Goal: Information Seeking & Learning: Learn about a topic

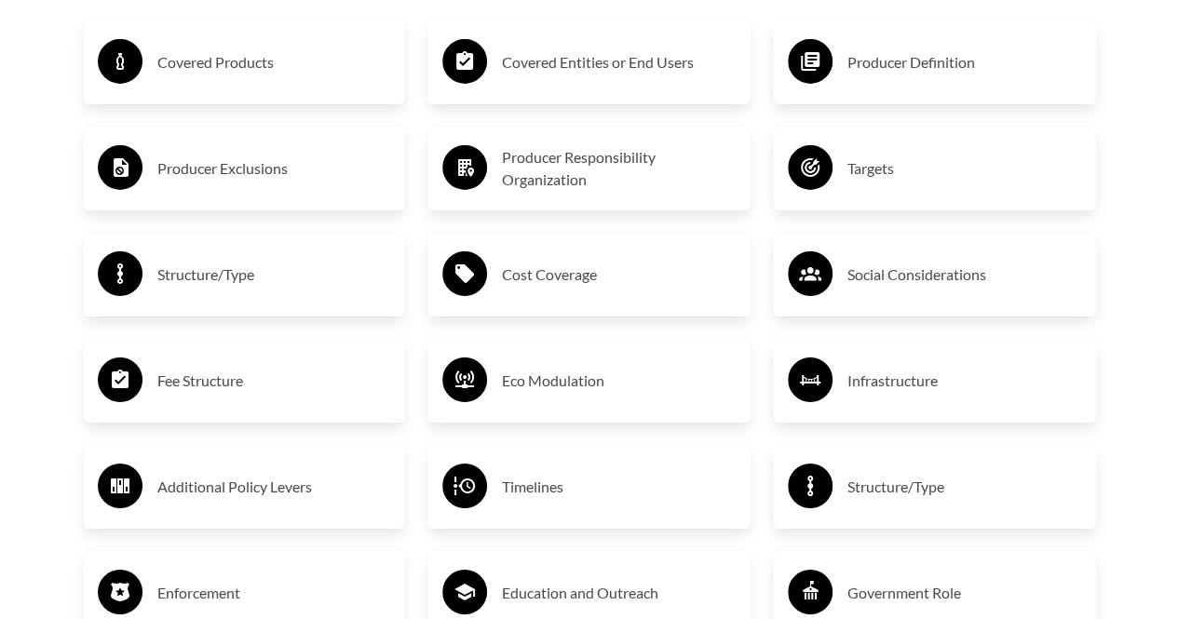
scroll to position [3073, 0]
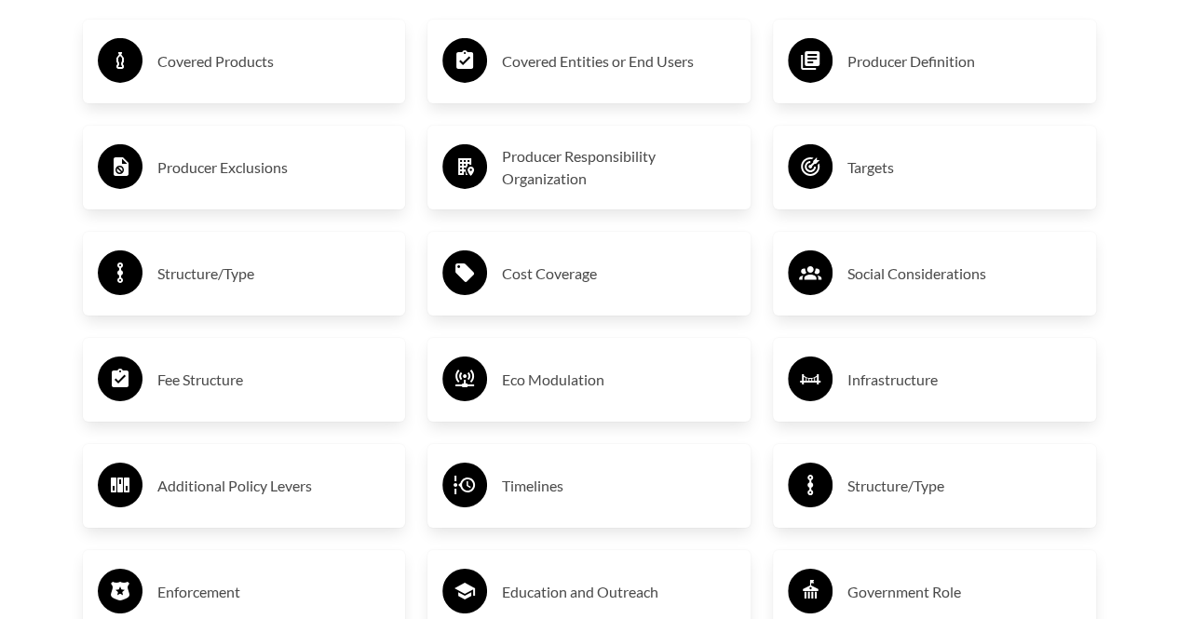
click at [541, 172] on h3 "Producer Responsibility Organization" at bounding box center [619, 167] width 234 height 45
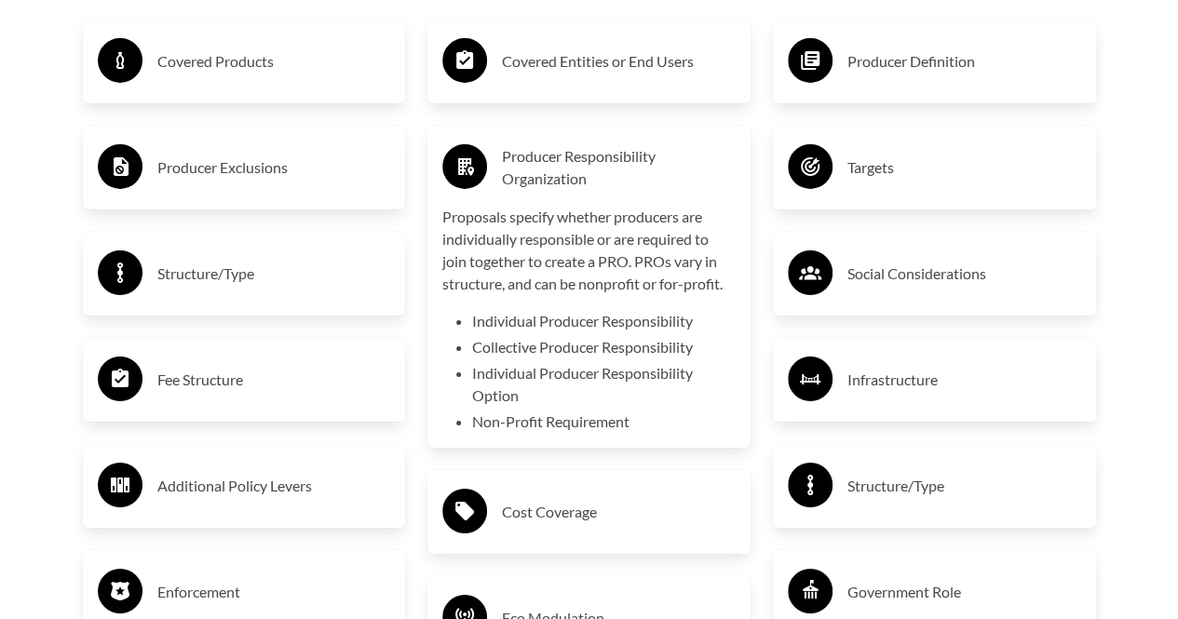
click at [552, 331] on li "Individual Producer Responsibility" at bounding box center [603, 321] width 263 height 22
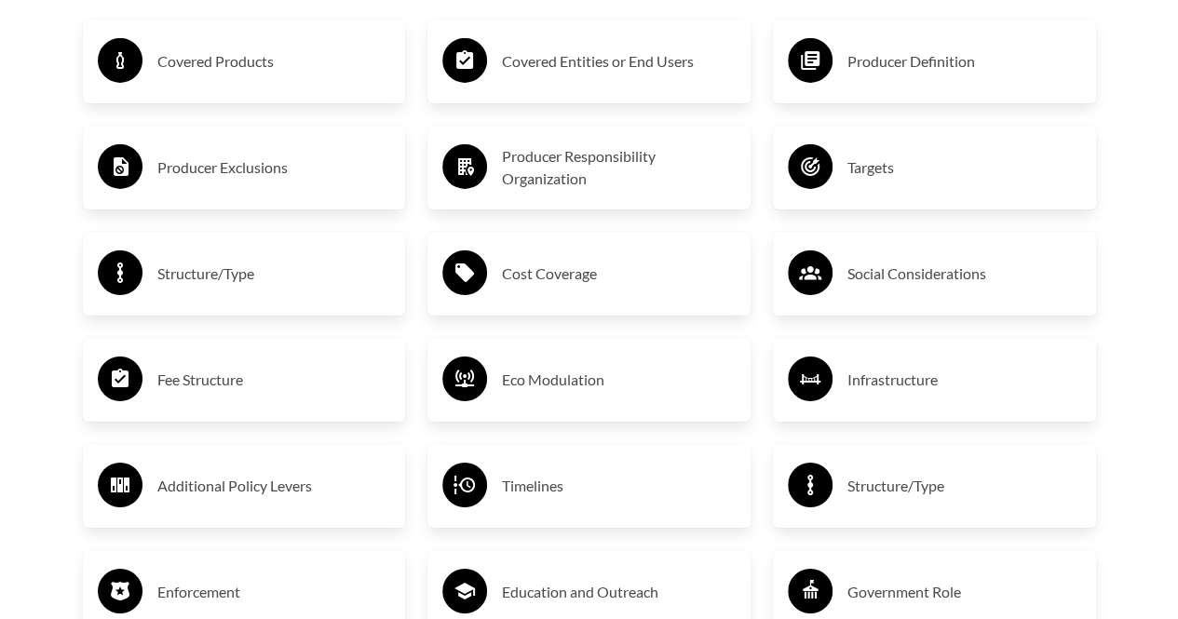
click at [555, 185] on h3 "Producer Responsibility Organization" at bounding box center [619, 167] width 234 height 45
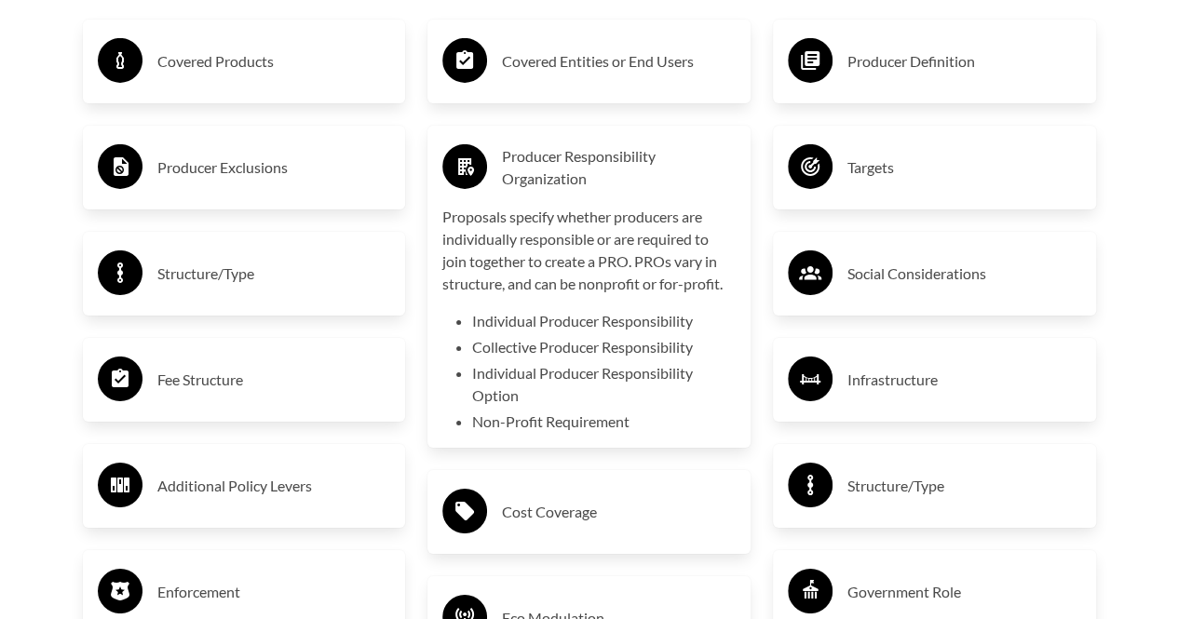
click at [477, 321] on li "Individual Producer Responsibility" at bounding box center [603, 321] width 263 height 22
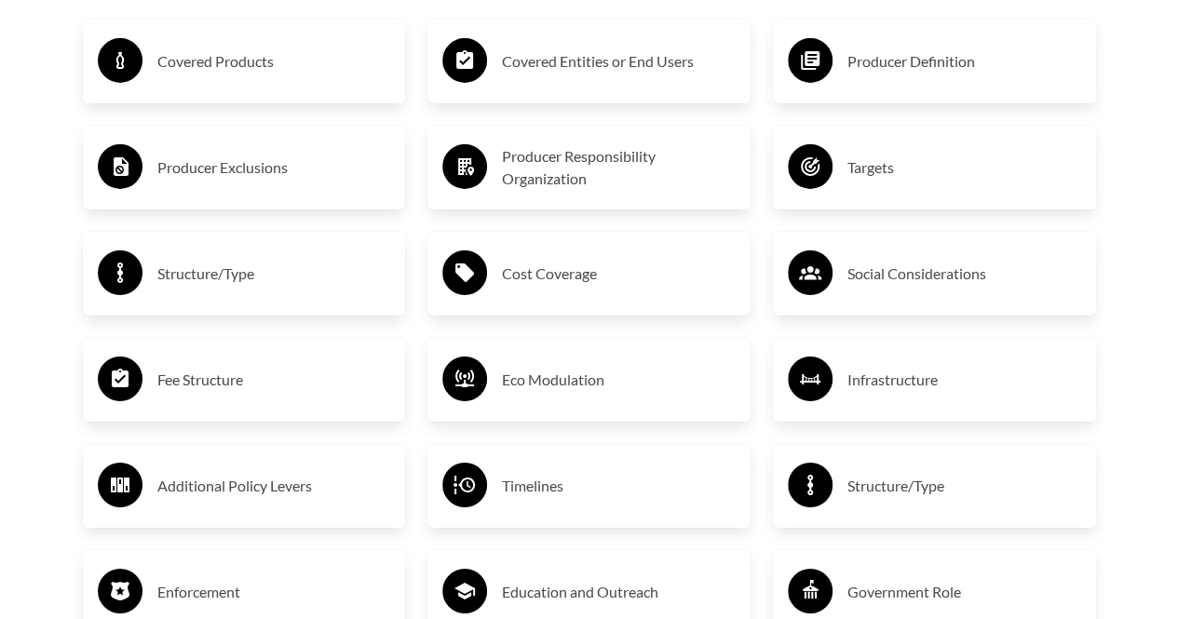
click at [554, 185] on h3 "Producer Responsibility Organization" at bounding box center [619, 167] width 234 height 45
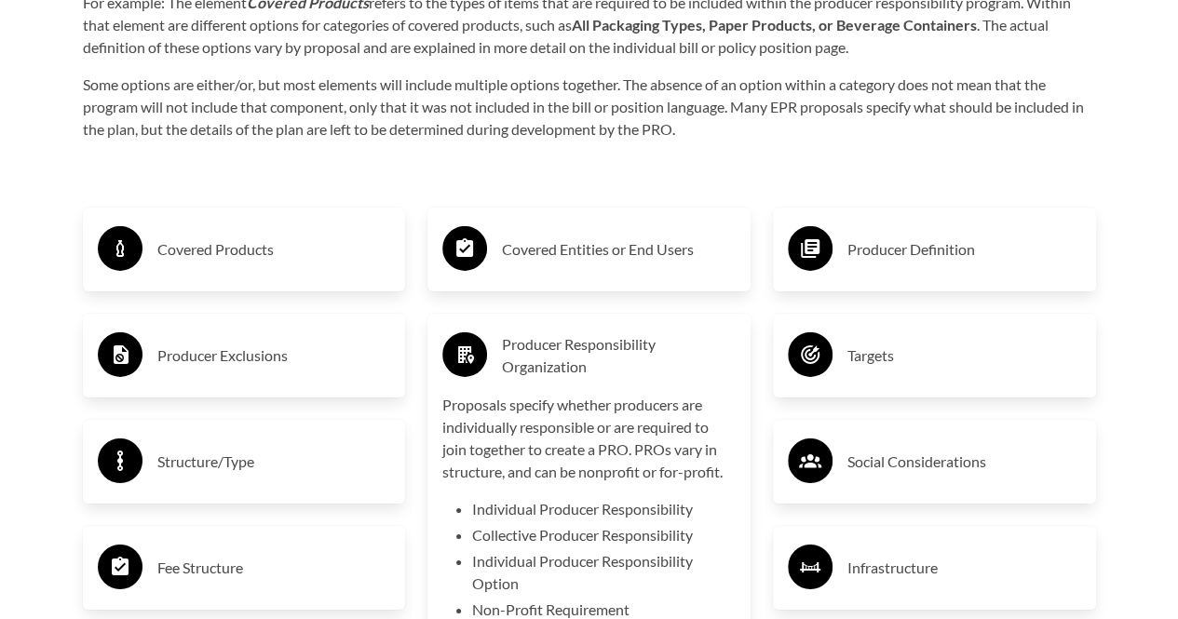
scroll to position [2980, 0]
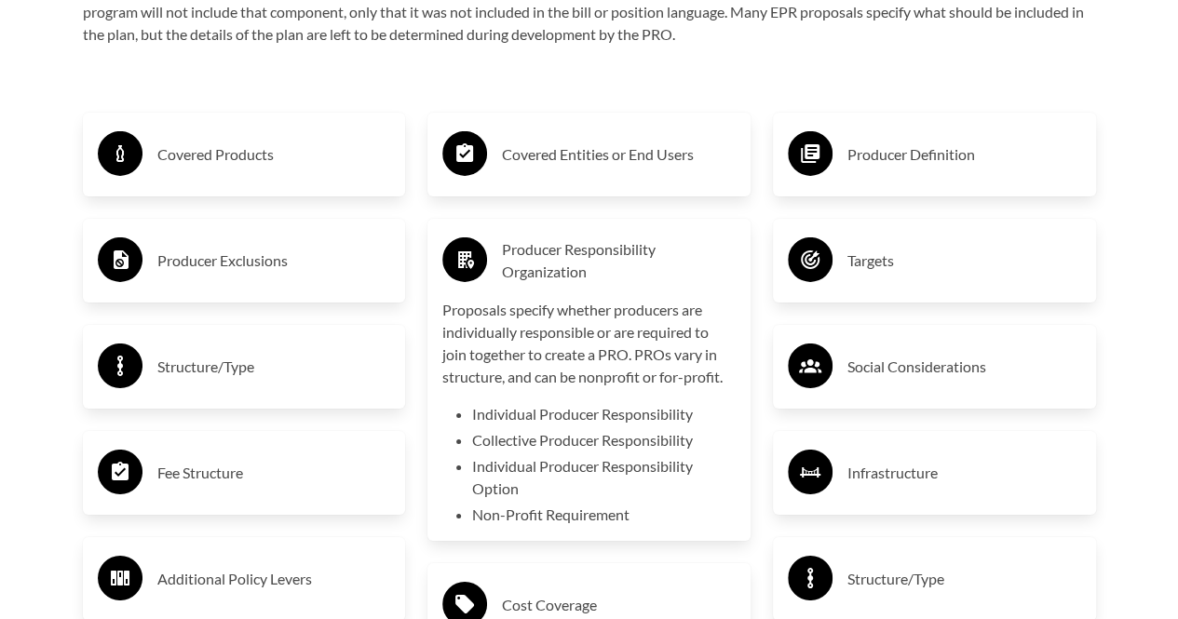
click at [574, 468] on li "Individual Producer Responsibility Option" at bounding box center [603, 477] width 263 height 45
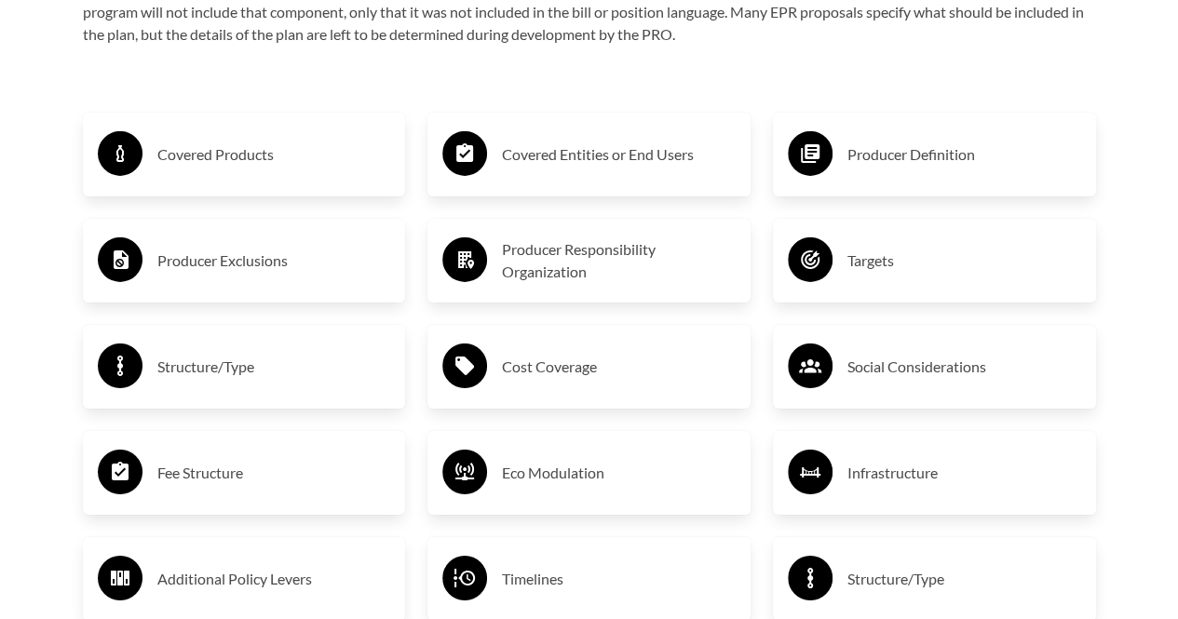
click at [564, 273] on h3 "Producer Responsibility Organization" at bounding box center [619, 260] width 234 height 45
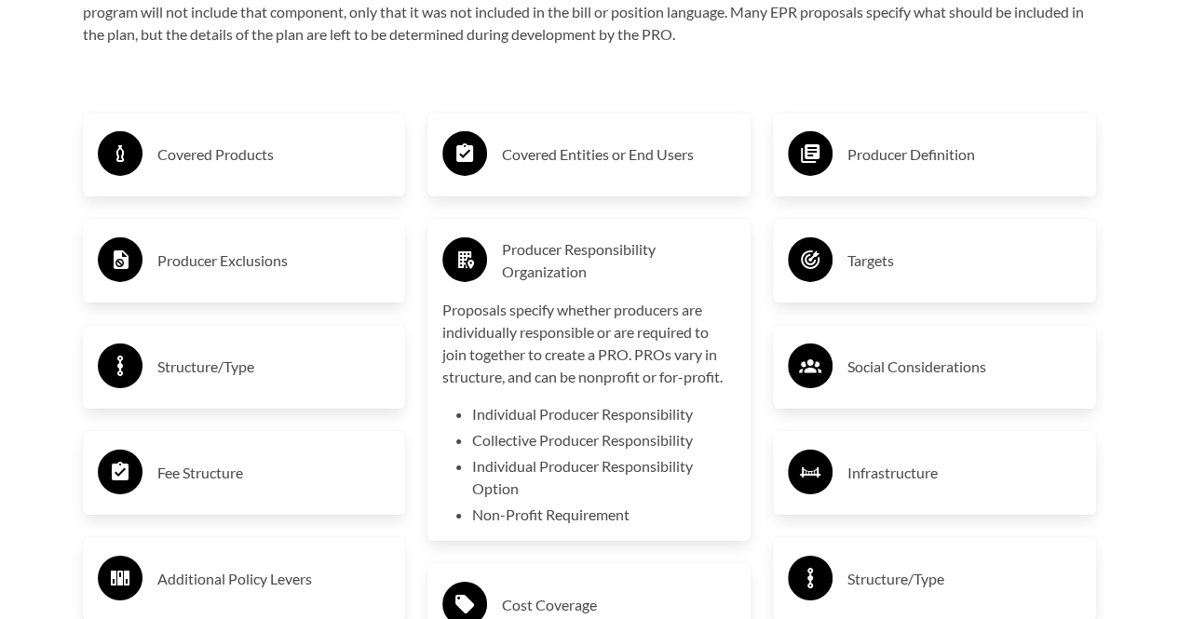
click at [564, 277] on h3 "Producer Responsibility Organization" at bounding box center [619, 260] width 234 height 45
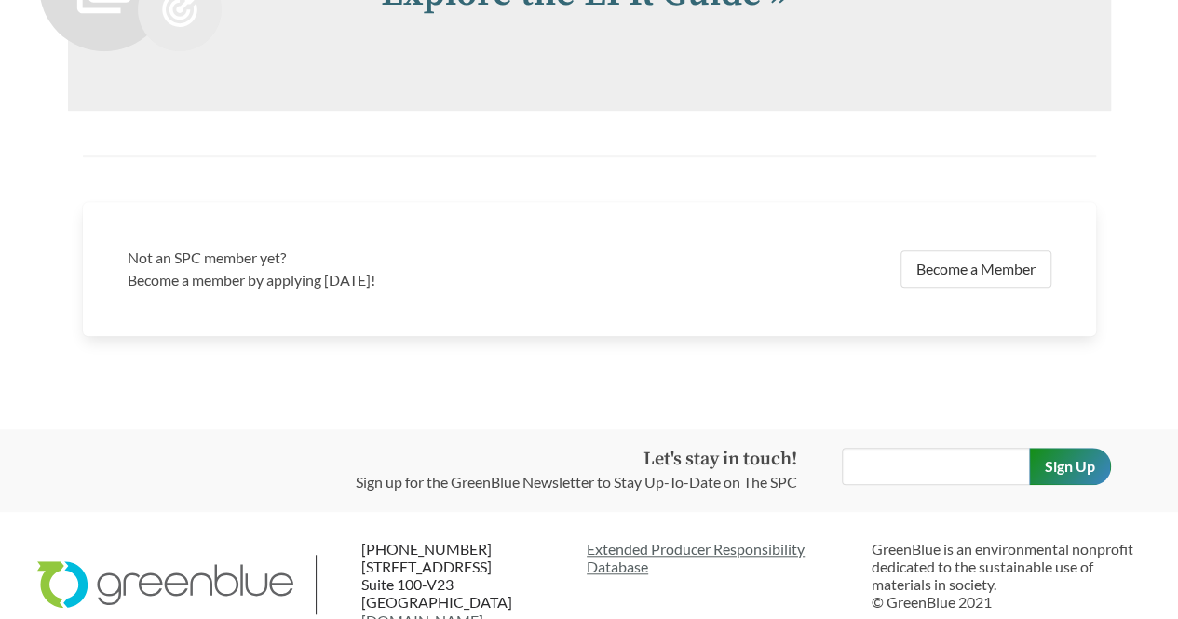
scroll to position [3724, 0]
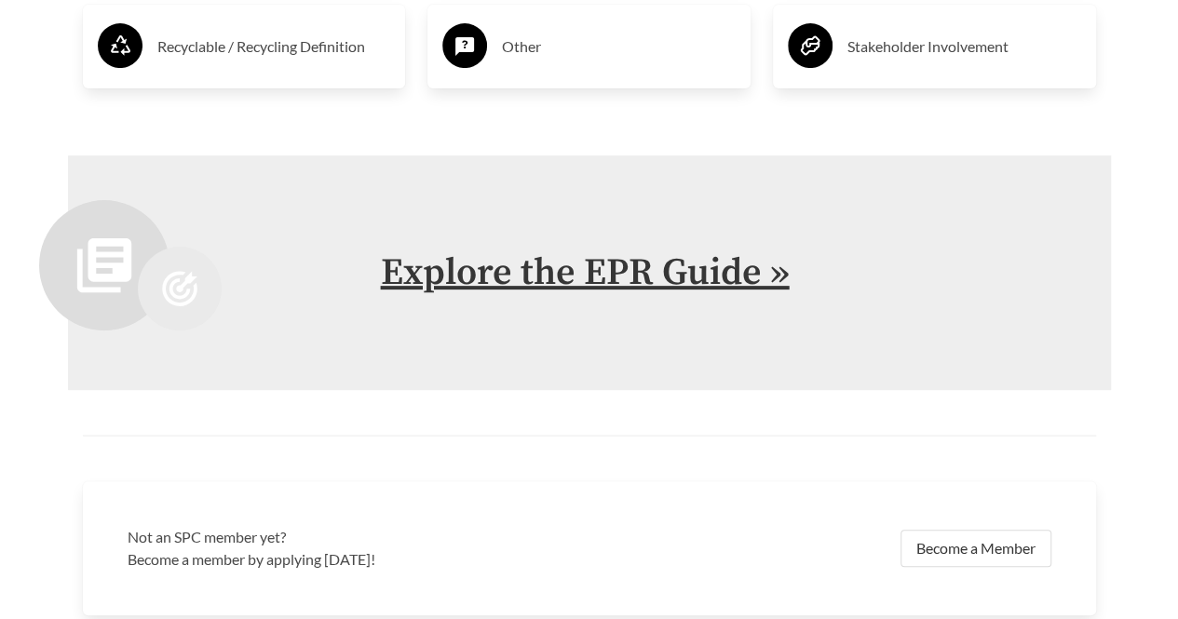
click at [762, 273] on link "Explore the EPR Guide »" at bounding box center [585, 273] width 409 height 47
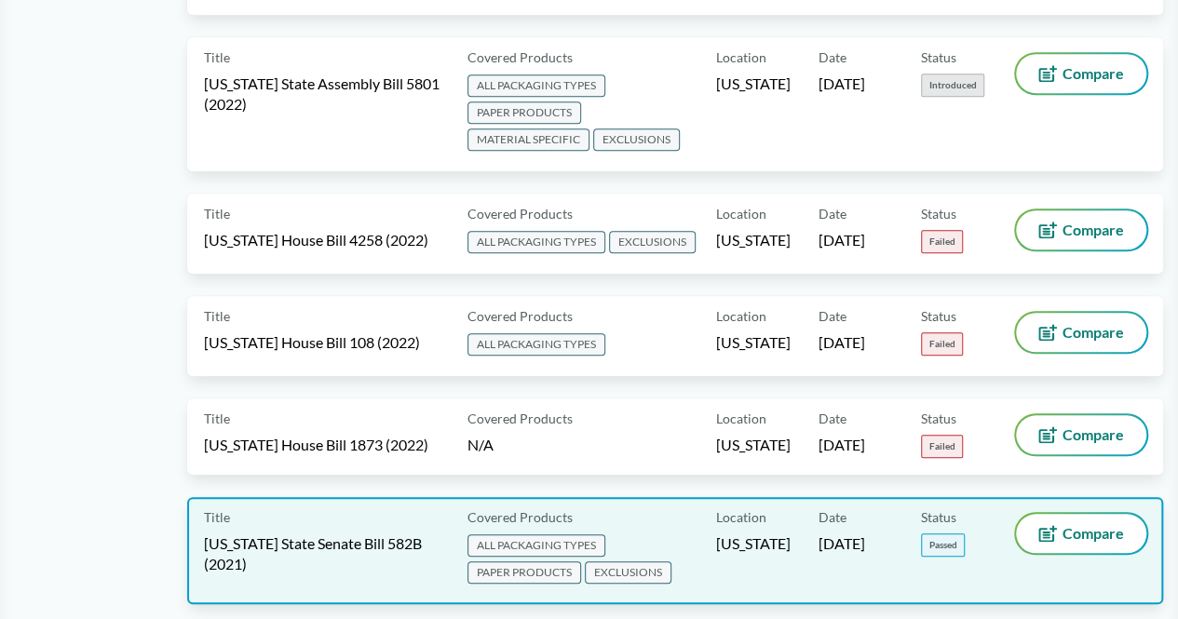
scroll to position [11275, 0]
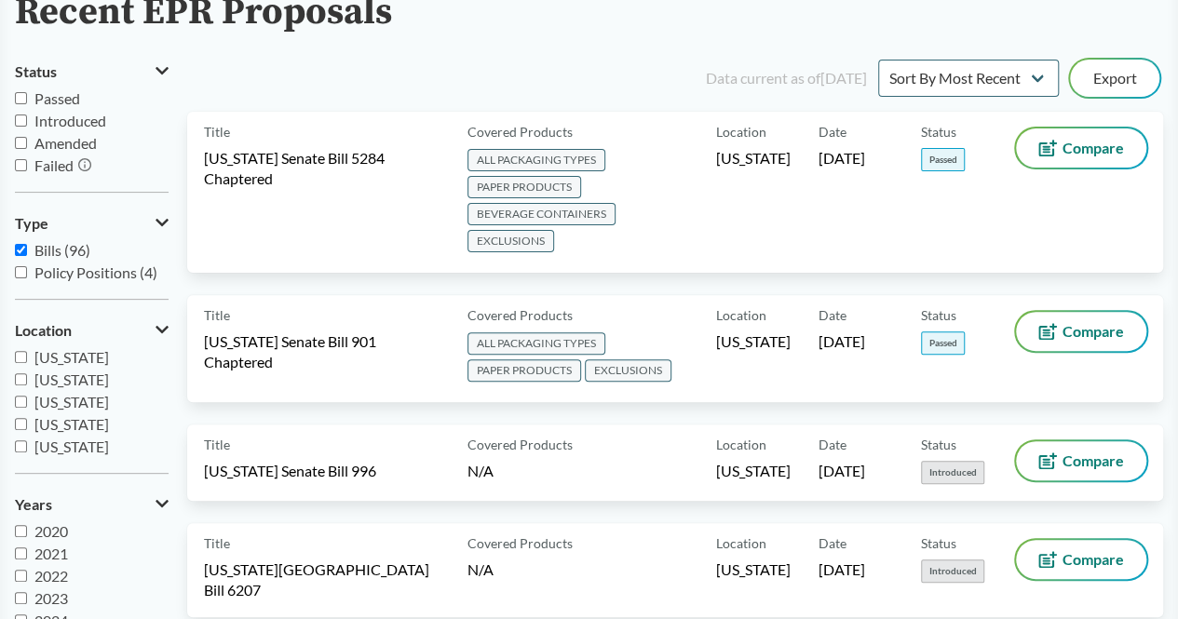
scroll to position [279, 0]
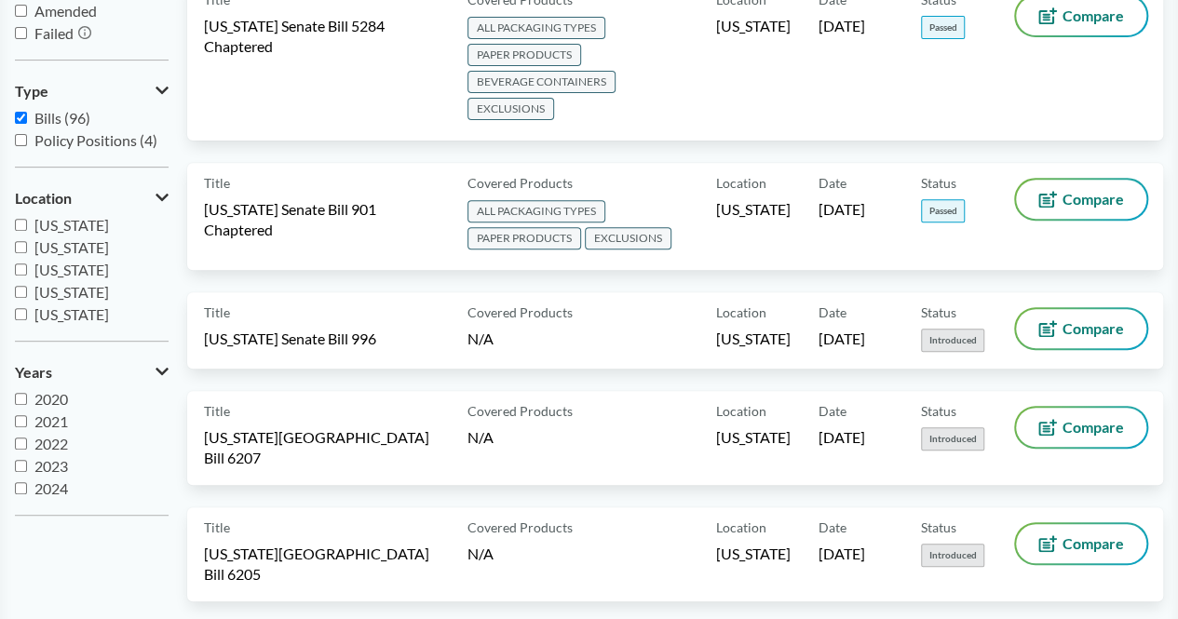
click at [35, 398] on span "2020" at bounding box center [51, 399] width 34 height 18
click at [27, 398] on input "2020" at bounding box center [21, 399] width 12 height 12
checkbox input "true"
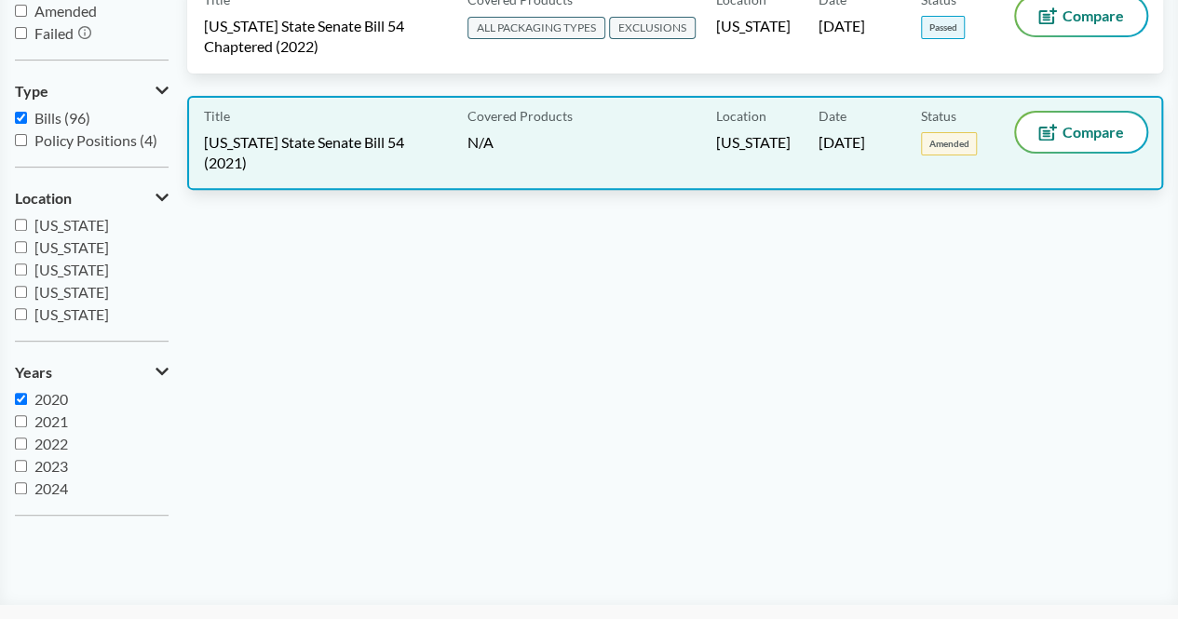
click at [390, 128] on div "Title [US_STATE] State Senate Bill 54 (2021)" at bounding box center [332, 143] width 256 height 61
